Goal: Information Seeking & Learning: Learn about a topic

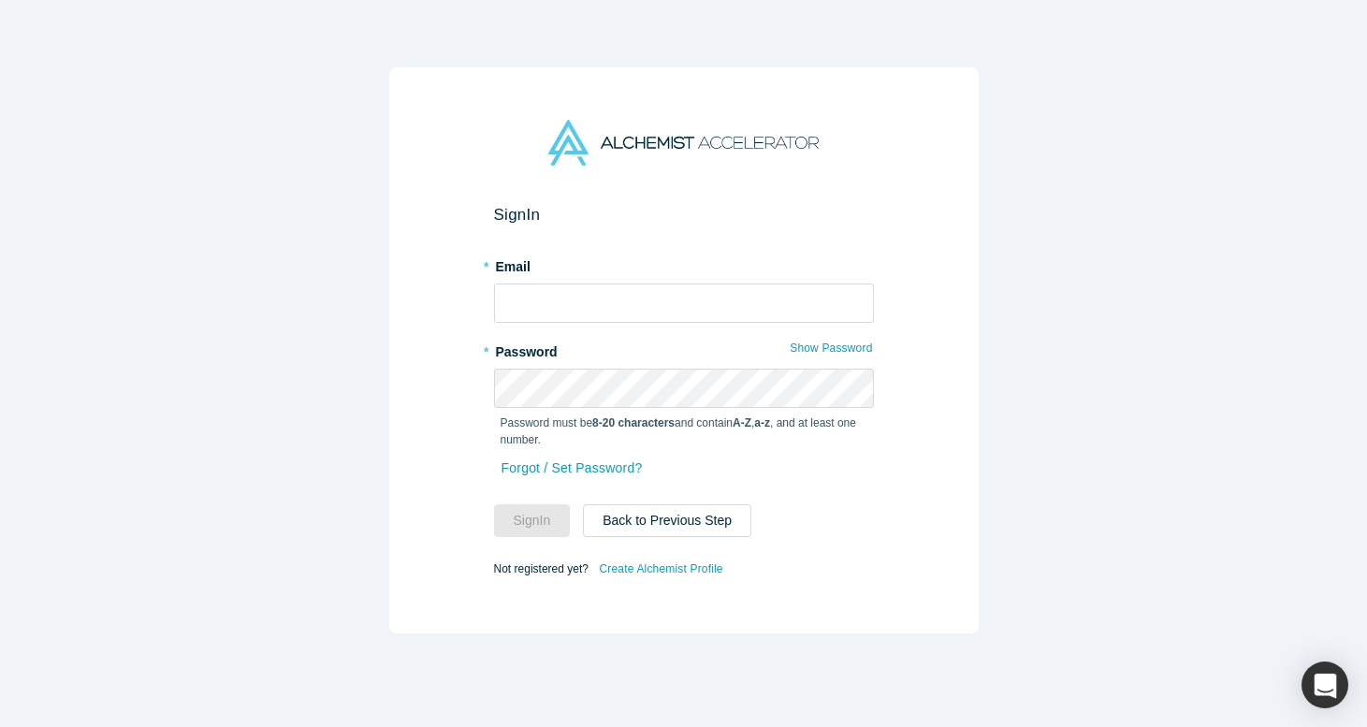
click at [861, 303] on span at bounding box center [863, 303] width 15 height 15
type input "[EMAIL_ADDRESS][DOMAIN_NAME]"
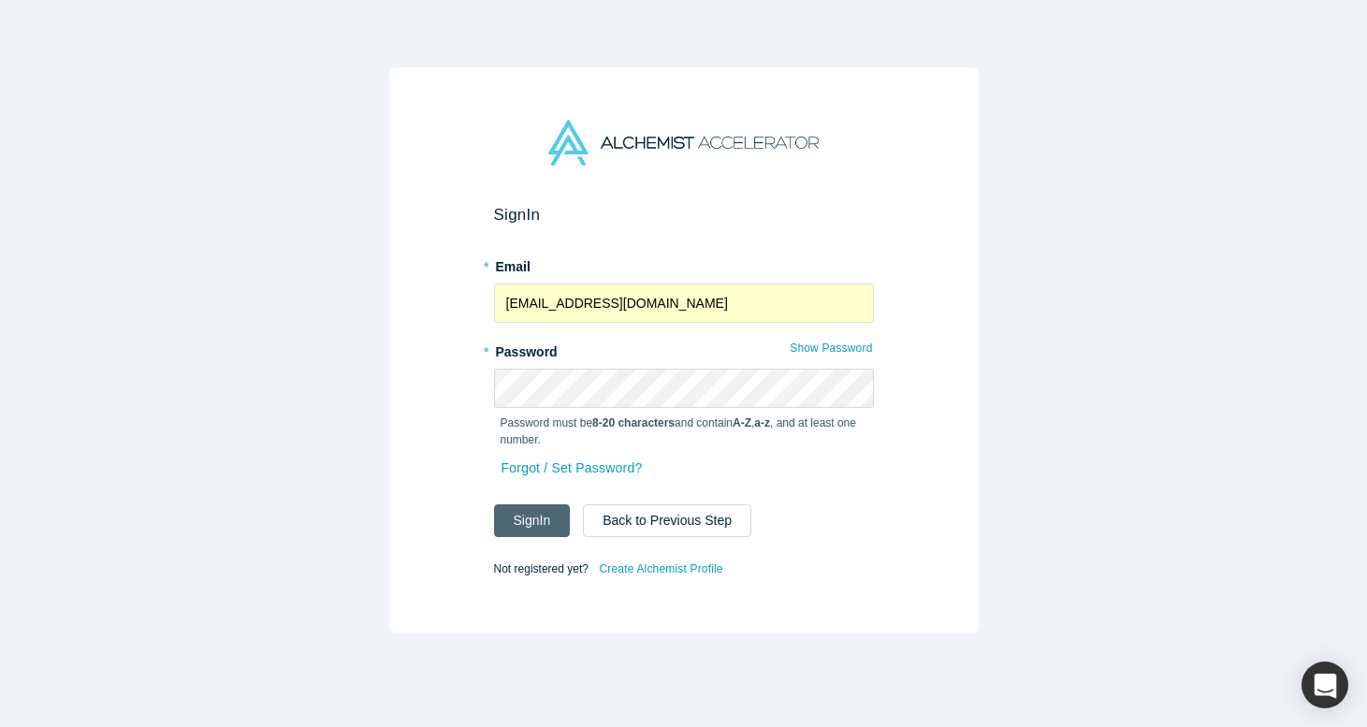
click at [544, 523] on button "Sign In" at bounding box center [532, 520] width 77 height 33
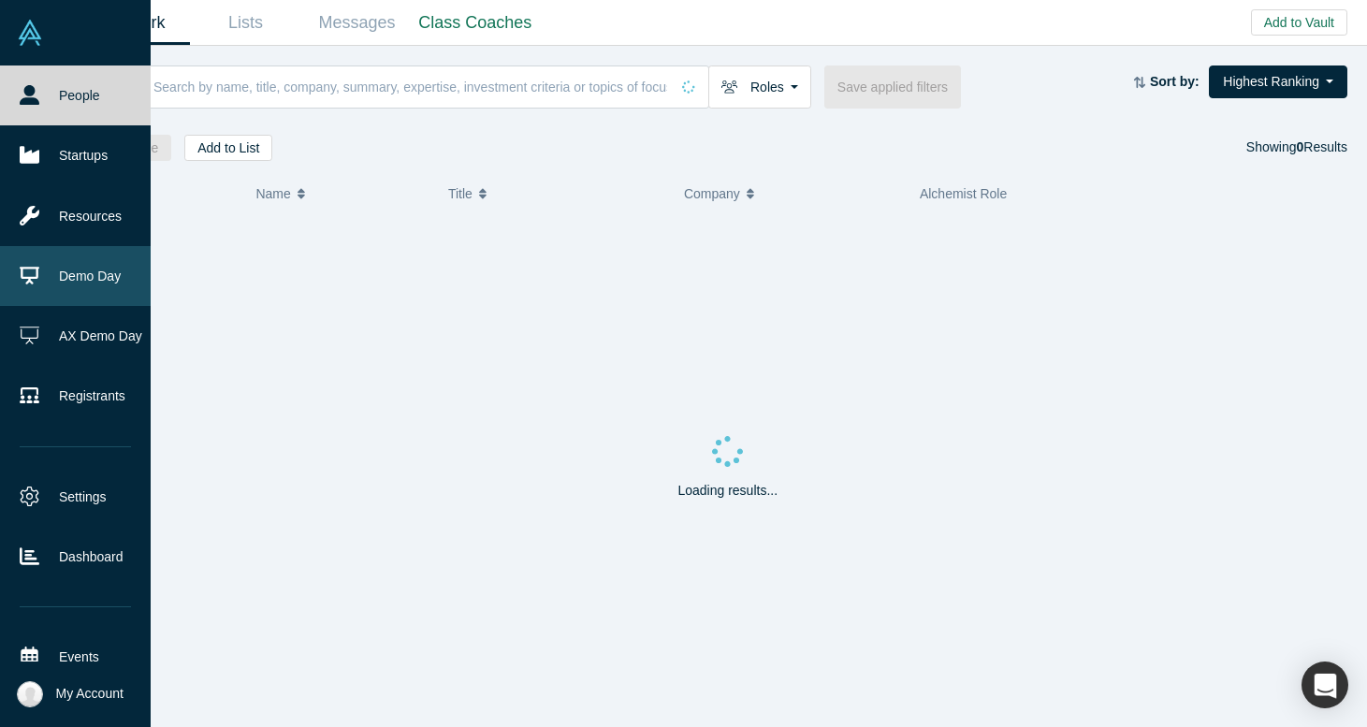
click at [54, 273] on link "Demo Day" at bounding box center [75, 276] width 151 height 60
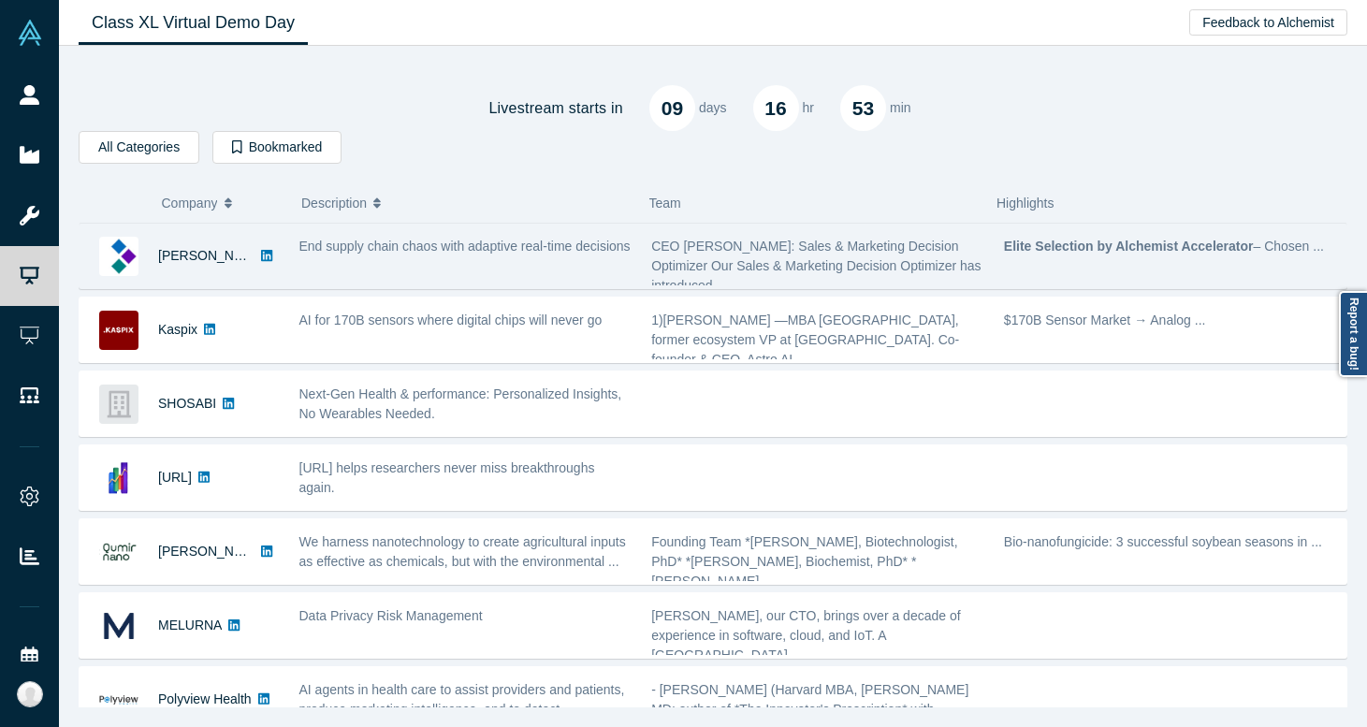
click at [499, 255] on div "End supply chain chaos with adaptive real-time decisions" at bounding box center [465, 247] width 333 height 20
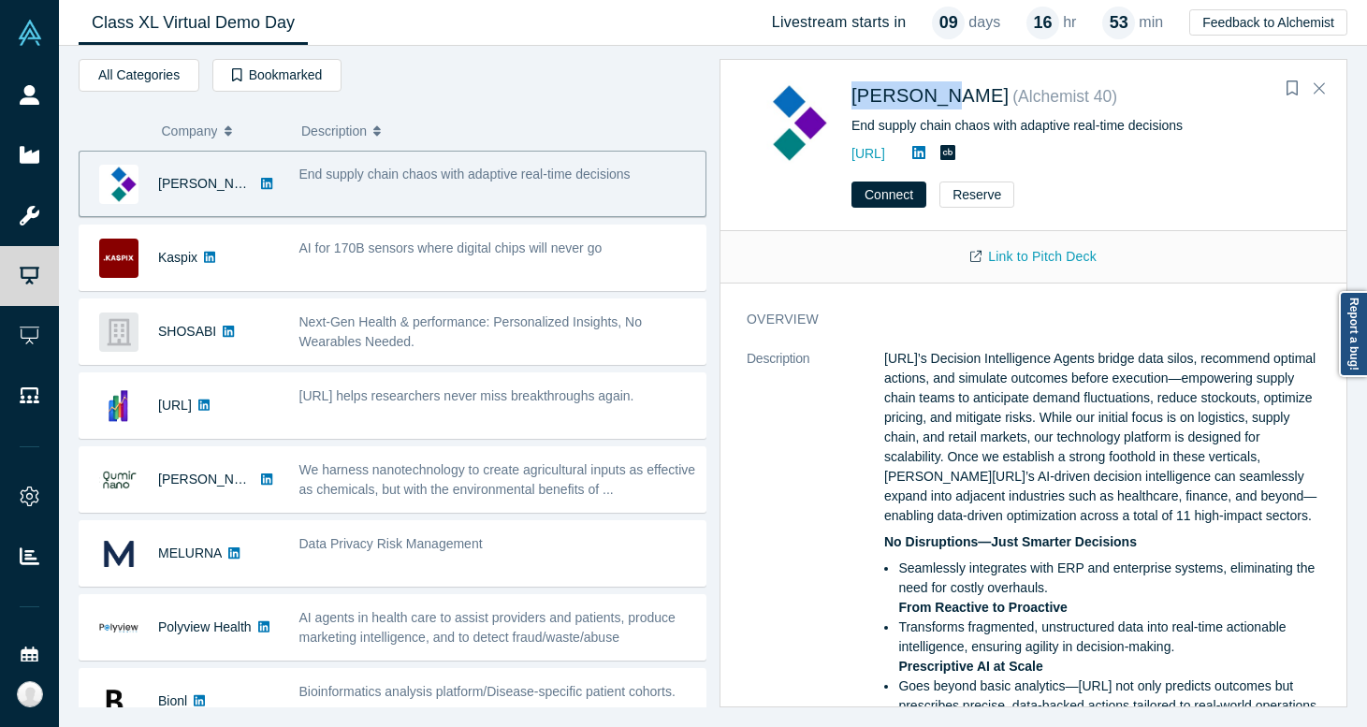
drag, startPoint x: 940, startPoint y: 94, endPoint x: 846, endPoint y: 95, distance: 93.6
click at [845, 95] on div "[PERSON_NAME] ( Alchemist 40 ) End supply chain chaos with adaptive real-time d…" at bounding box center [1037, 122] width 580 height 85
copy span "[PERSON_NAME]"
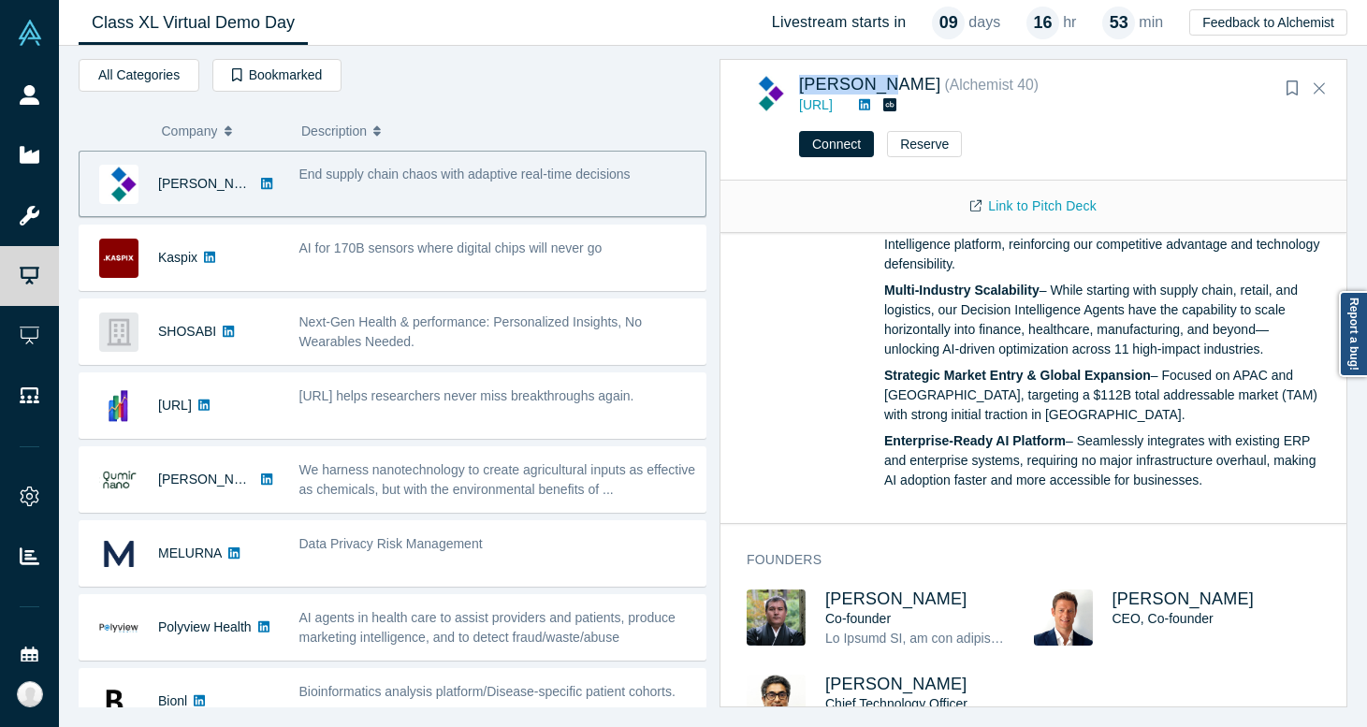
scroll to position [1327, 0]
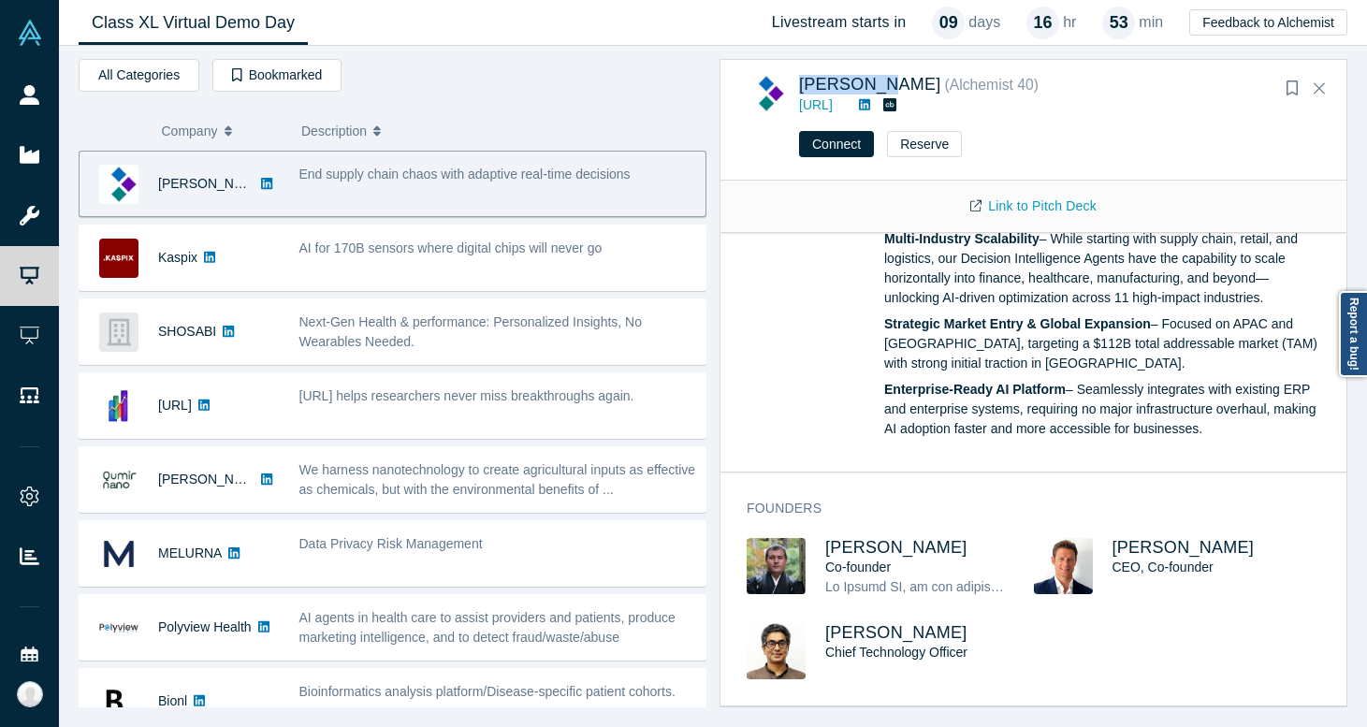
copy span "[PERSON_NAME]"
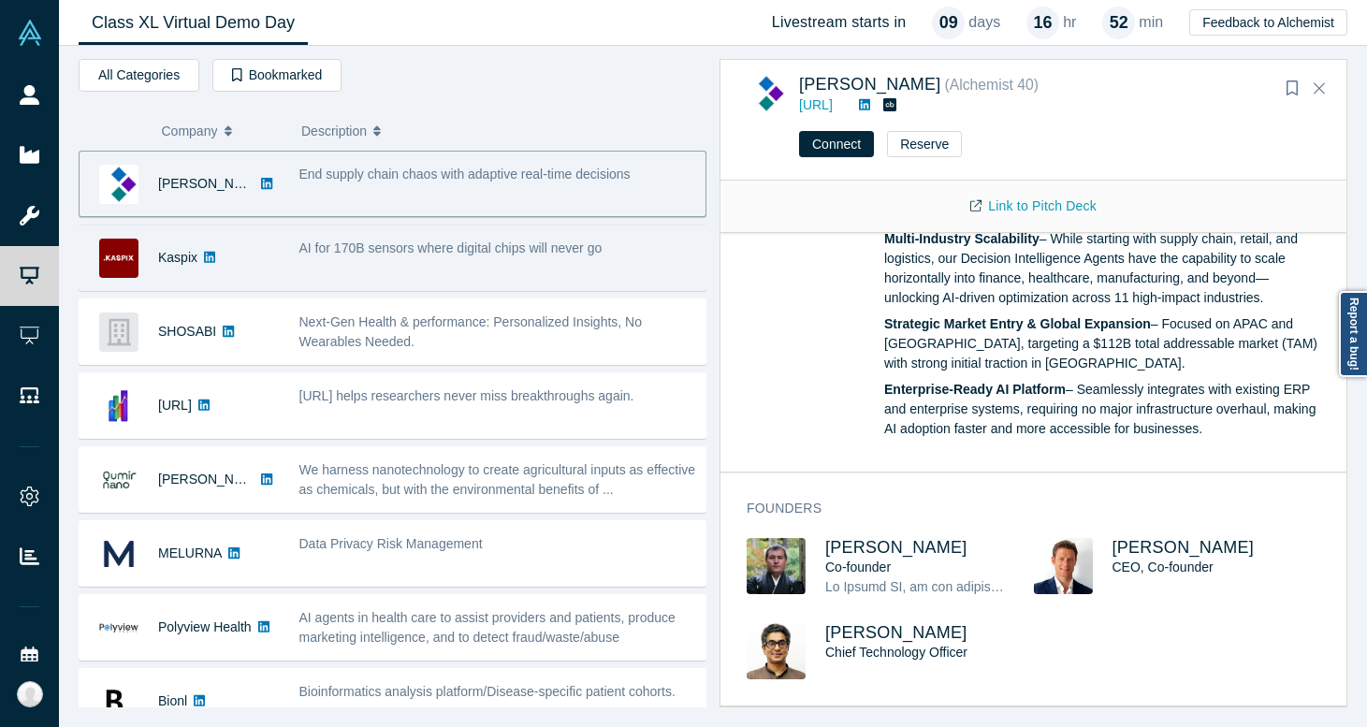
click at [399, 270] on div "AI for 170B sensors where digital chips will never go" at bounding box center [497, 257] width 416 height 59
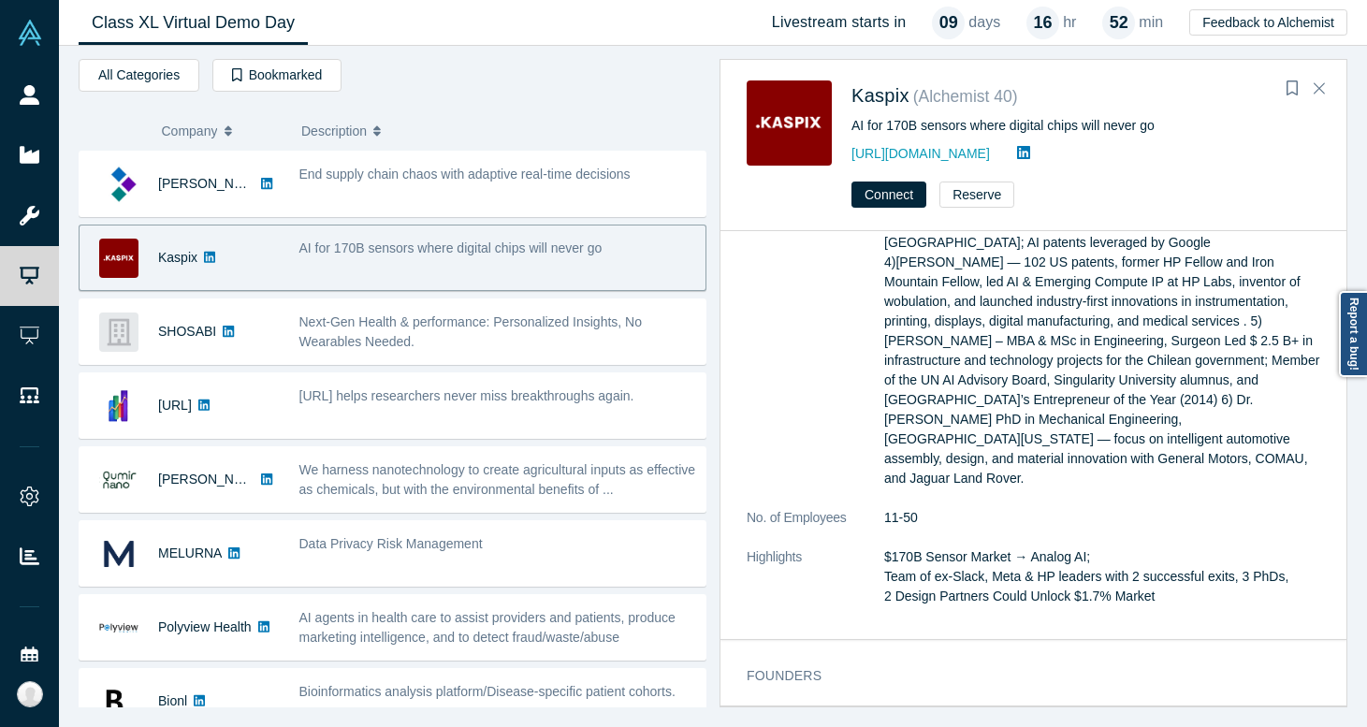
scroll to position [0, 0]
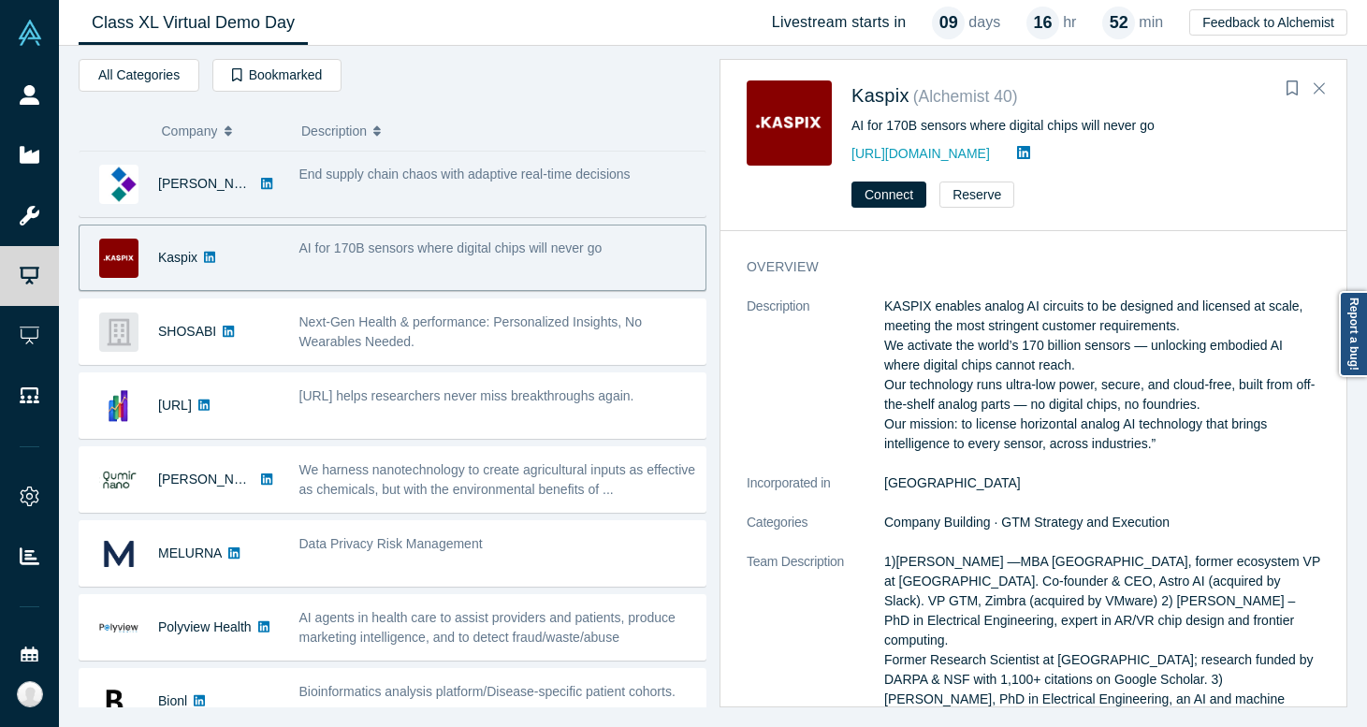
click at [468, 181] on span "End supply chain chaos with adaptive real-time decisions" at bounding box center [464, 174] width 331 height 15
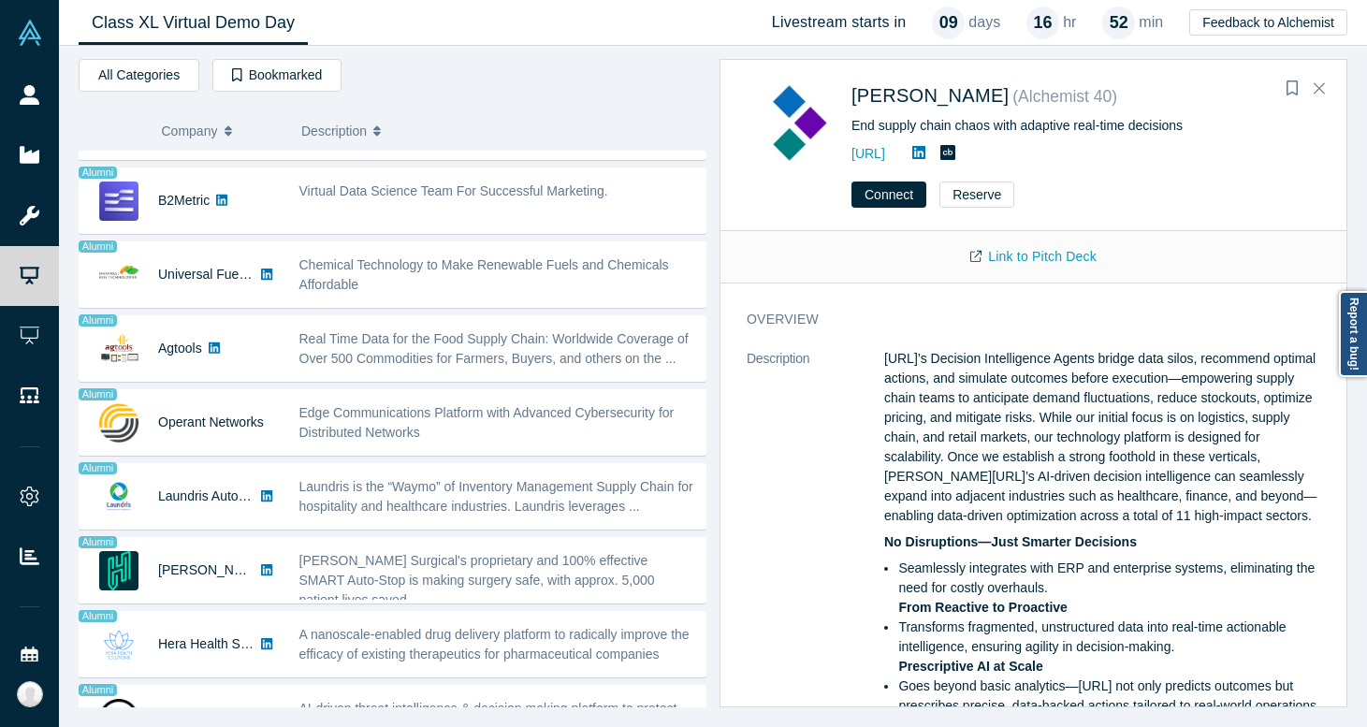
scroll to position [1661, 0]
